Goal: Information Seeking & Learning: Learn about a topic

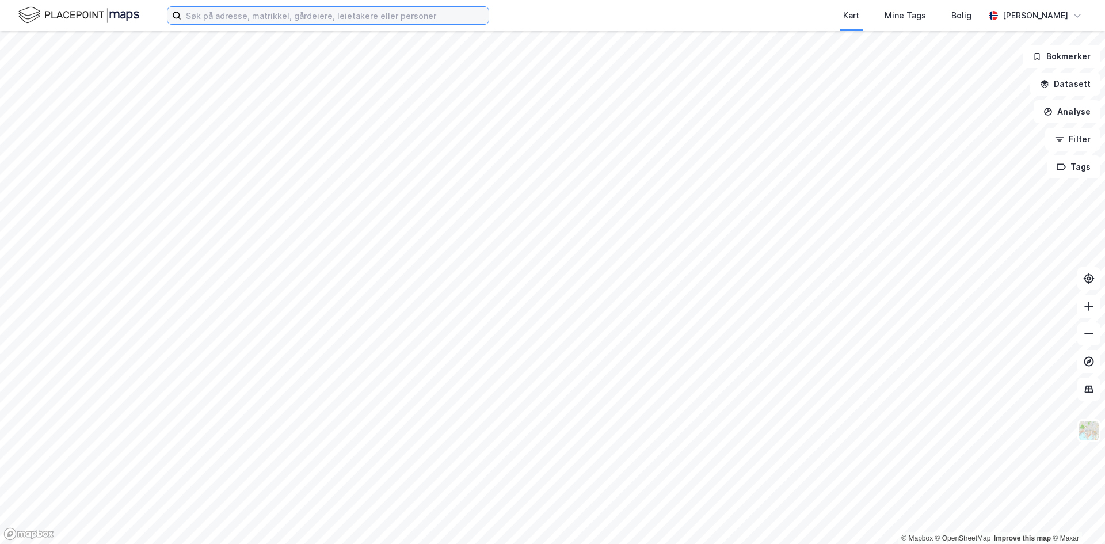
click at [292, 17] on input at bounding box center [334, 15] width 307 height 17
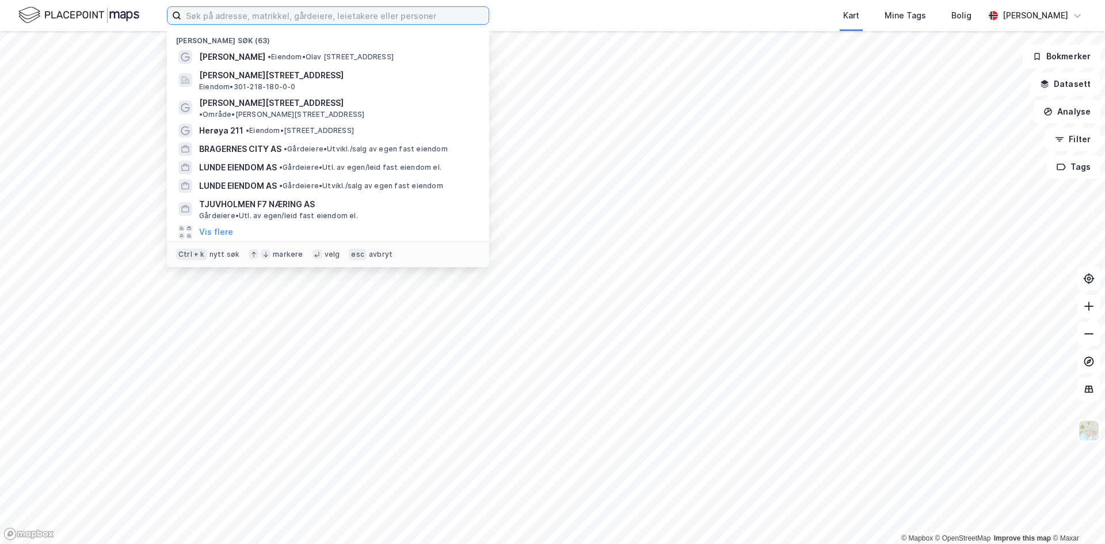
paste input "Pilestredet 27"
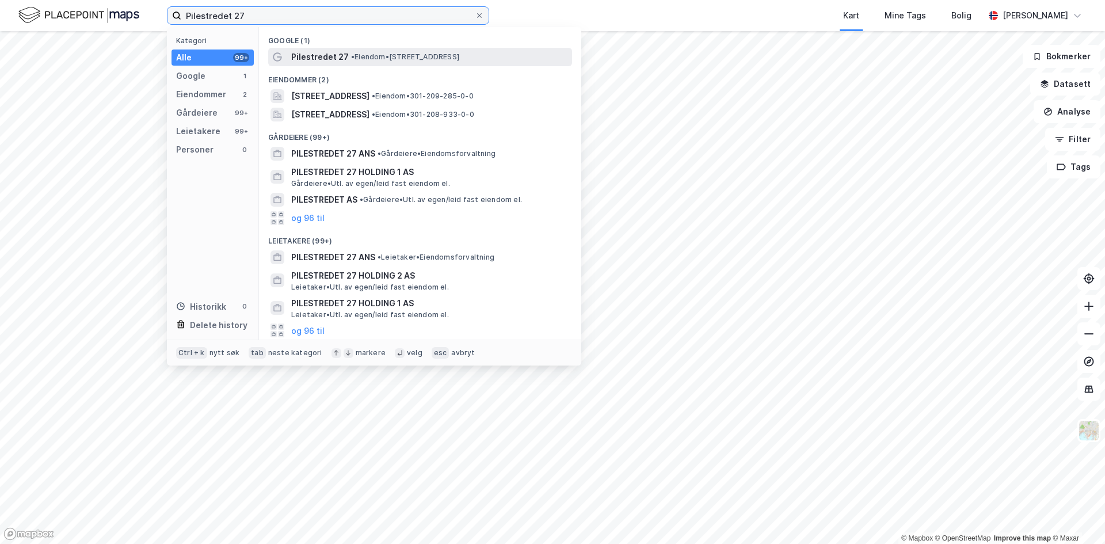
type input "Pilestredet 27"
click at [319, 59] on span "Pilestredet 27" at bounding box center [320, 57] width 58 height 14
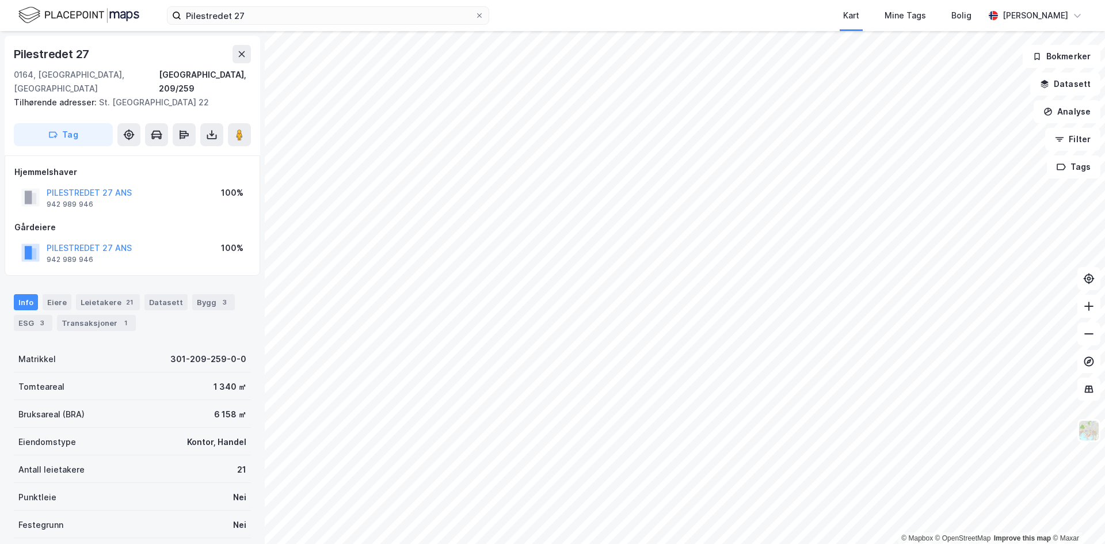
drag, startPoint x: 146, startPoint y: 234, endPoint x: 140, endPoint y: 235, distance: 6.4
click at [140, 239] on div "PILESTREDET 27 ANS 942 989 946 100%" at bounding box center [132, 253] width 236 height 28
click at [0, 0] on button "PILESTREDET 27 ANS" at bounding box center [0, 0] width 0 height 0
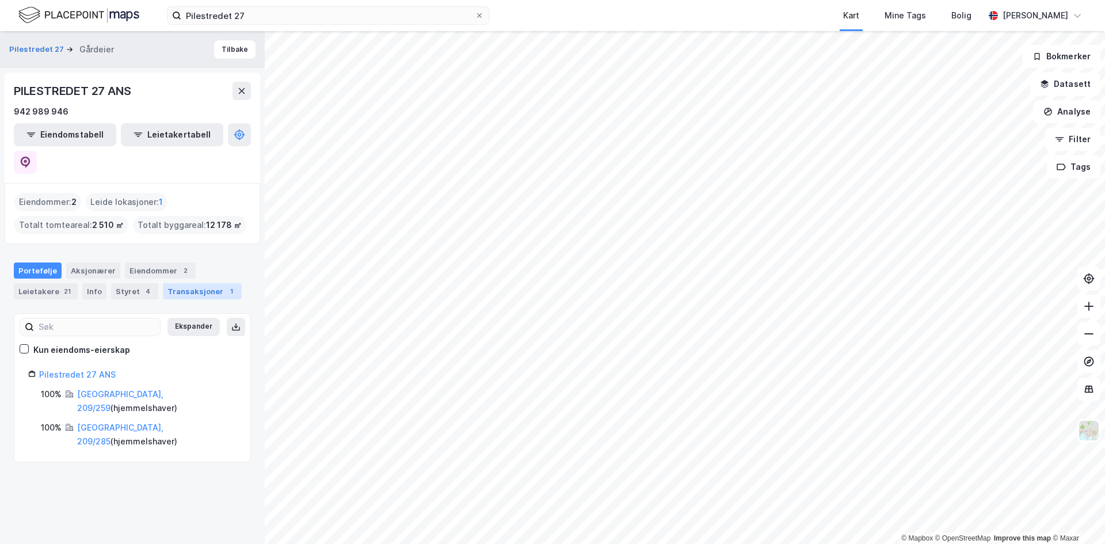
click at [199, 283] on div "Transaksjoner 1" at bounding box center [202, 291] width 79 height 16
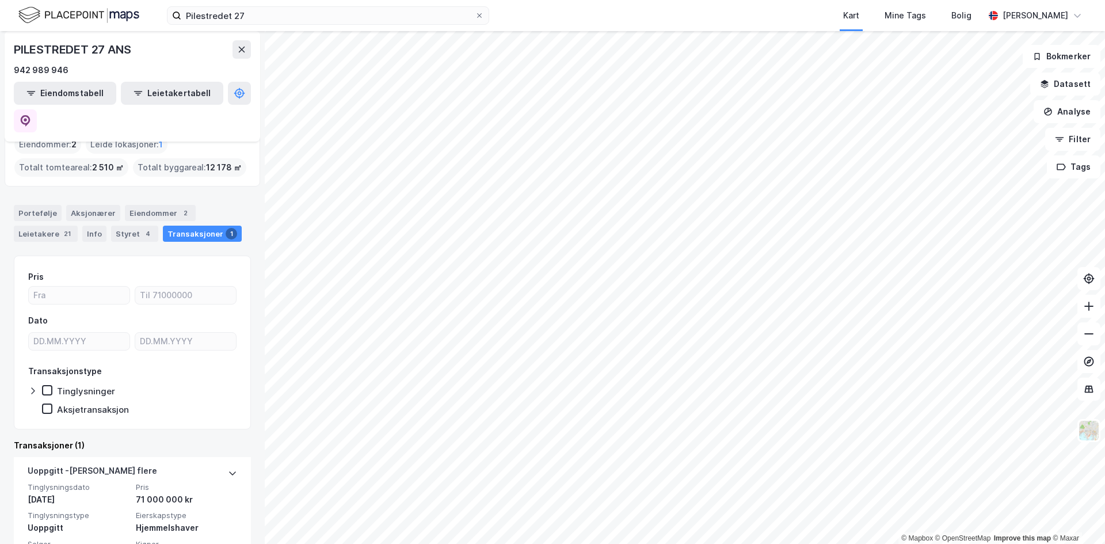
scroll to position [83, 0]
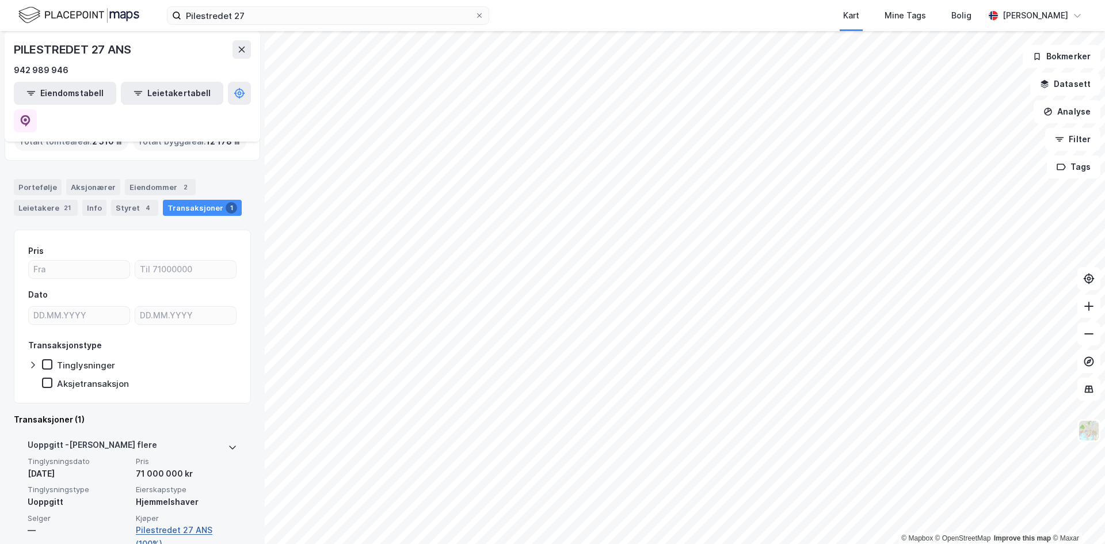
click at [168, 523] on link "Pilestredet 27 ANS (100%)" at bounding box center [186, 537] width 101 height 28
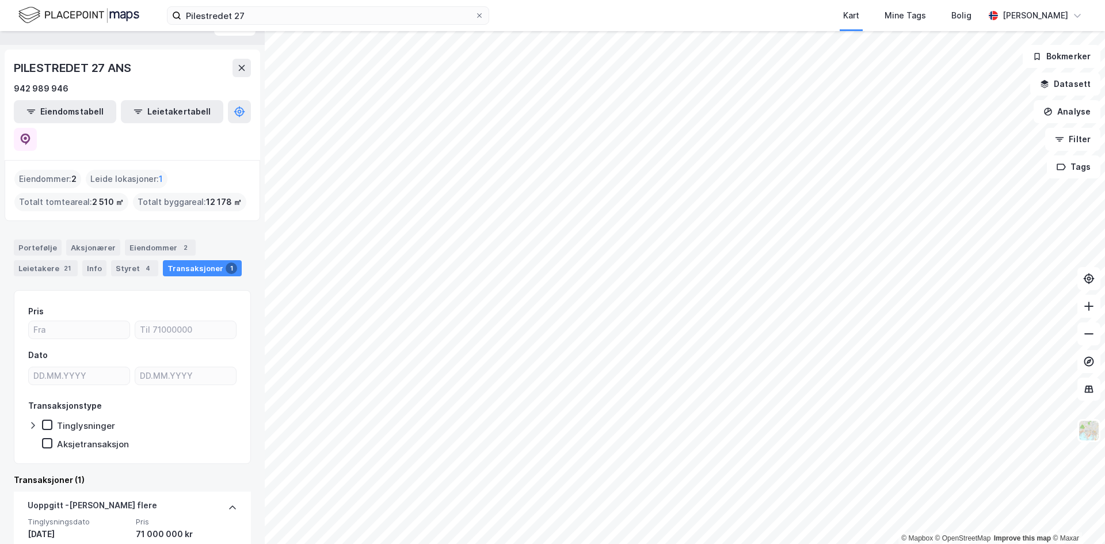
scroll to position [0, 0]
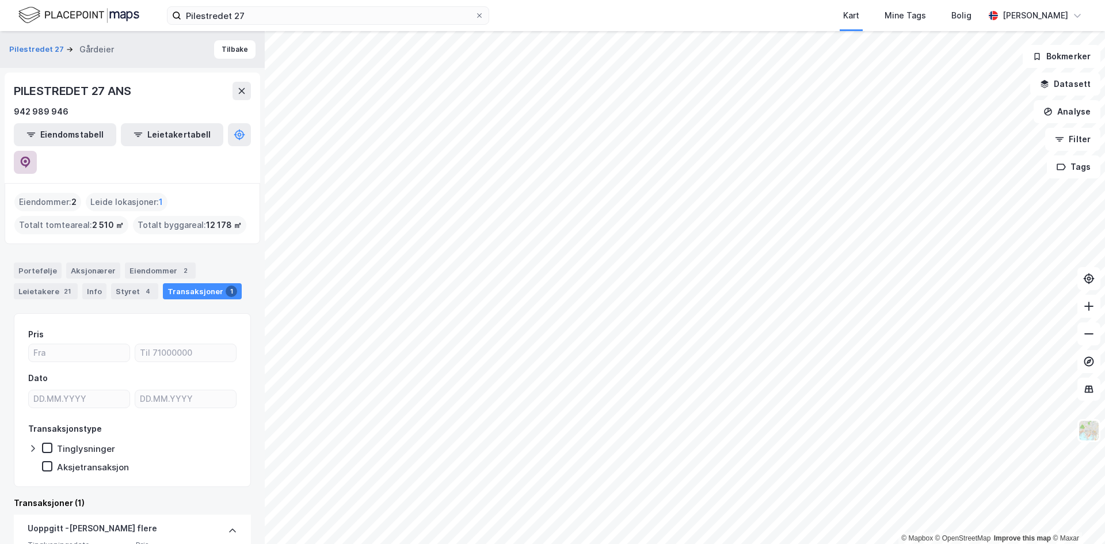
click at [31, 157] on icon at bounding box center [26, 163] width 10 height 12
